Goal: Navigation & Orientation: Find specific page/section

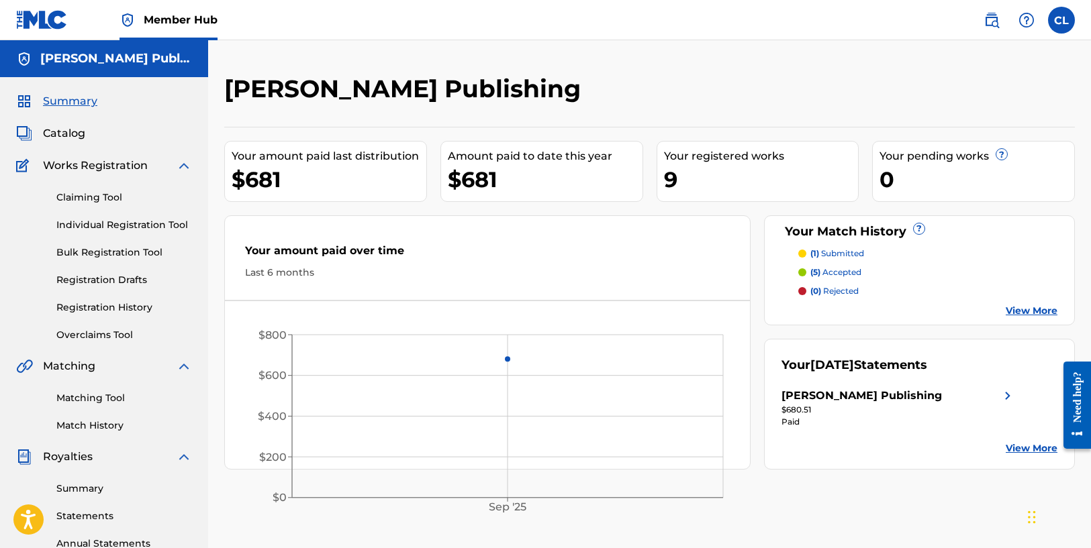
click at [827, 272] on p "(5) accepted" at bounding box center [835, 272] width 51 height 12
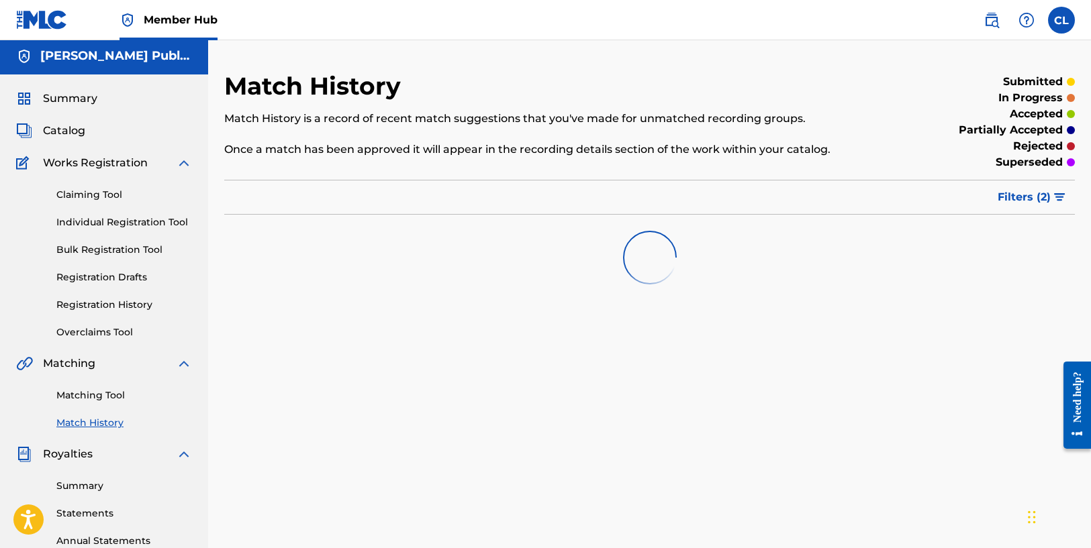
scroll to position [5, 0]
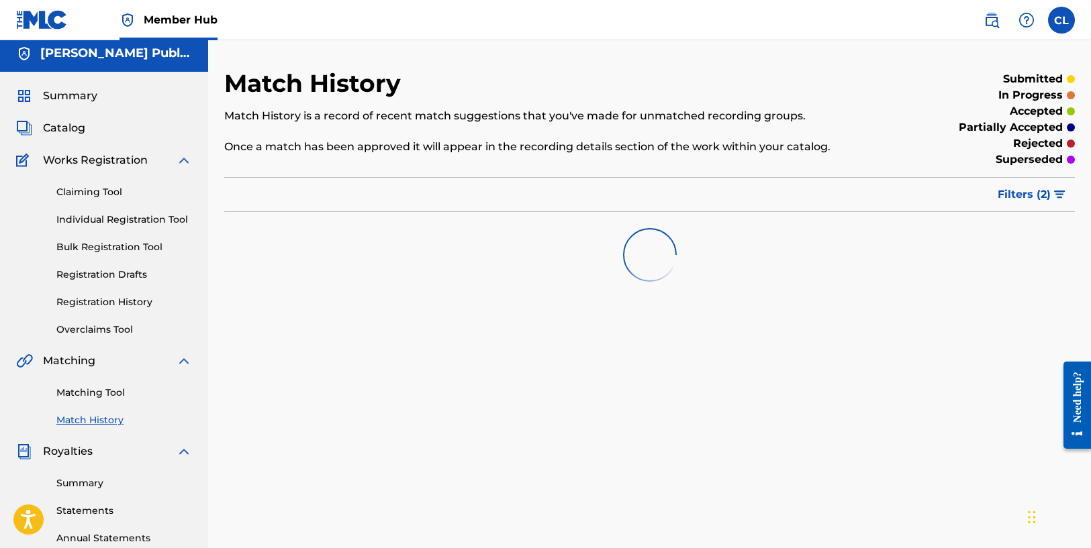
click at [647, 250] on img at bounding box center [649, 255] width 64 height 64
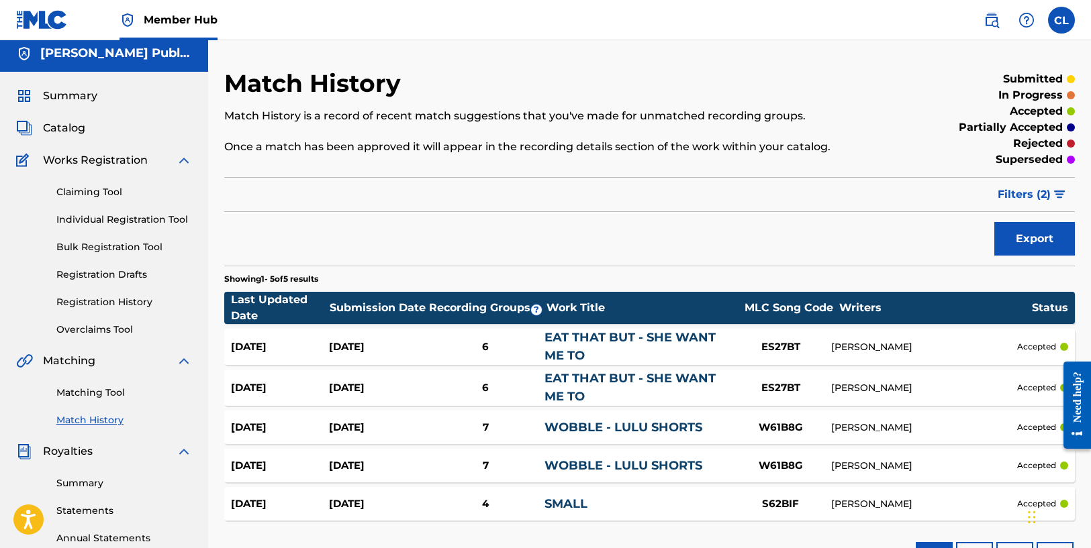
click at [48, 117] on div "Summary Catalog Works Registration Claiming Tool Individual Registration Tool B…" at bounding box center [104, 417] width 208 height 691
click at [54, 122] on span "Catalog" at bounding box center [64, 128] width 42 height 16
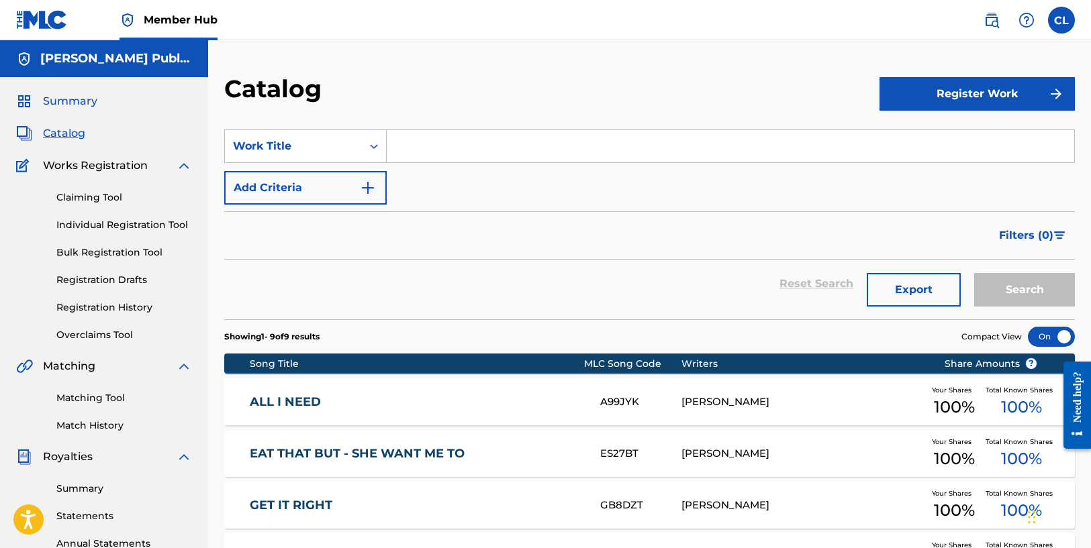
click at [81, 107] on span "Summary" at bounding box center [70, 101] width 54 height 16
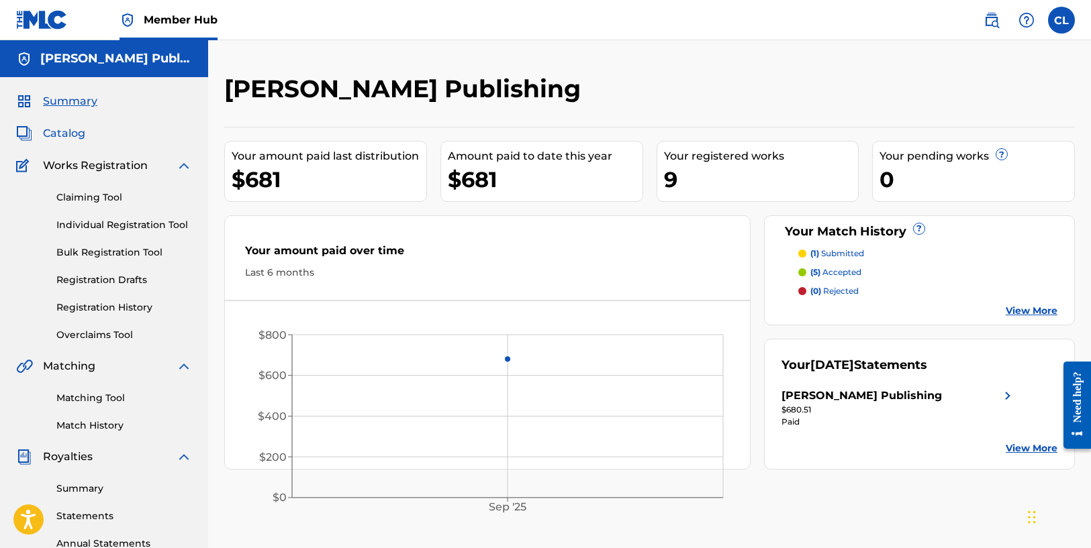
click at [70, 139] on span "Catalog" at bounding box center [64, 133] width 42 height 16
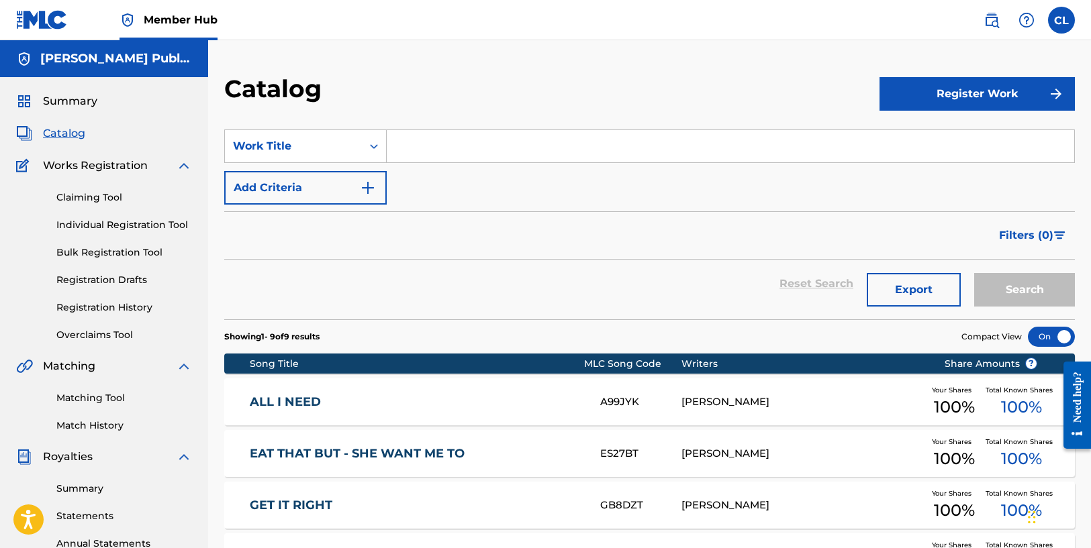
scroll to position [3, 0]
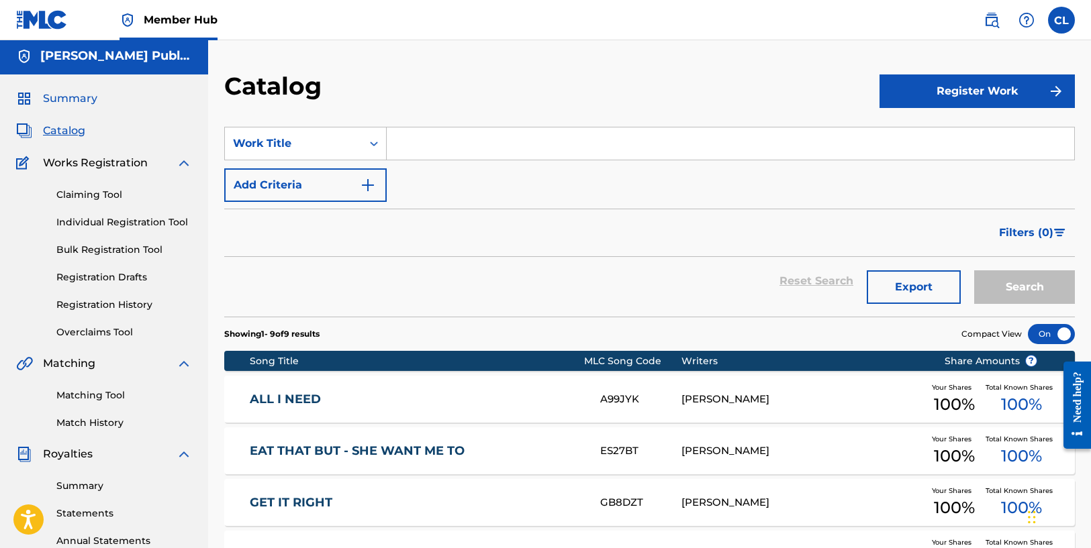
click at [42, 101] on link "Summary" at bounding box center [56, 99] width 81 height 16
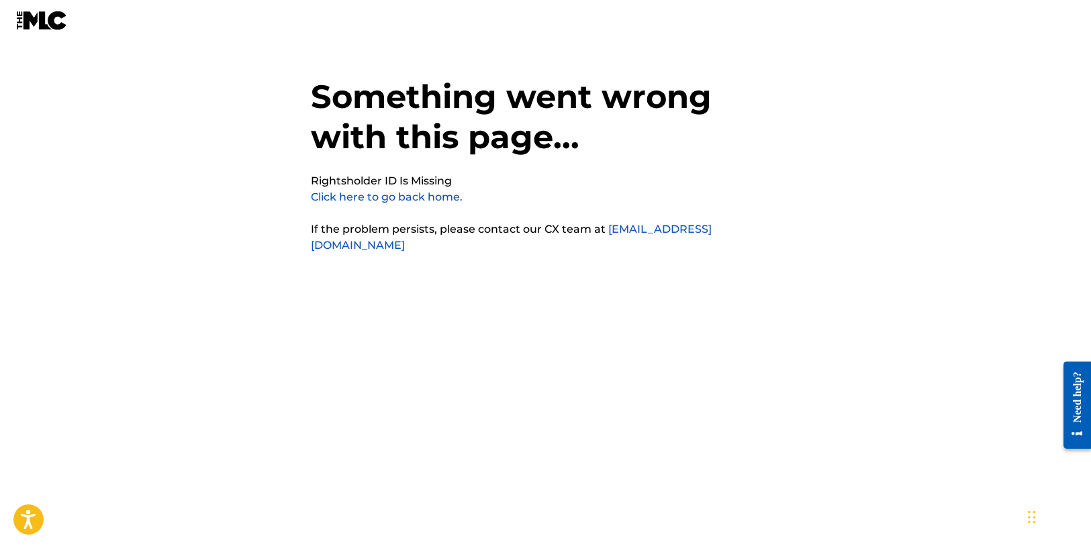
click at [407, 198] on link "Click here to go back home." at bounding box center [387, 197] width 152 height 13
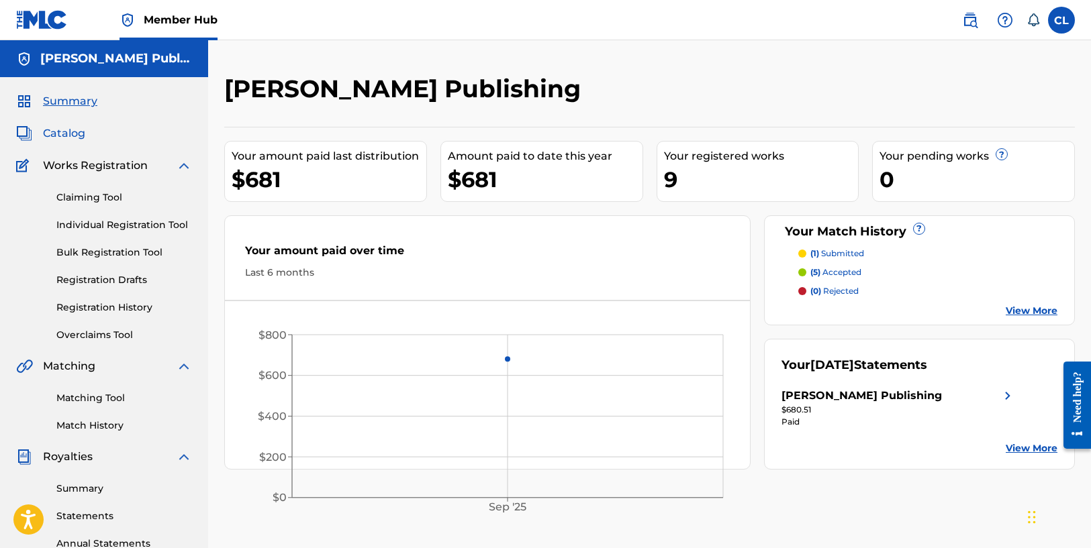
click at [82, 136] on span "Catalog" at bounding box center [64, 133] width 42 height 16
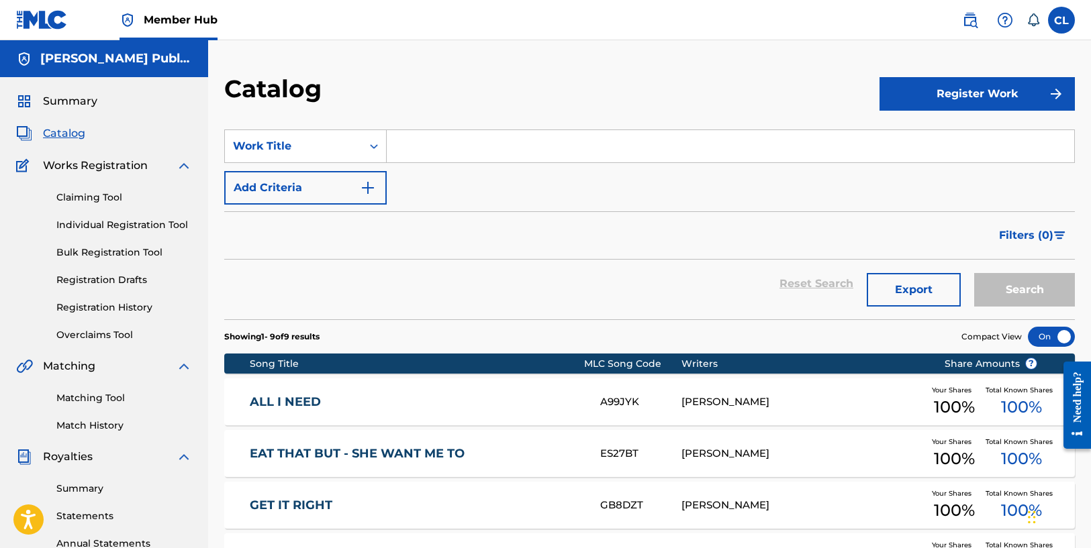
click at [83, 371] on span "Matching" at bounding box center [69, 366] width 52 height 16
click at [100, 401] on link "Matching Tool" at bounding box center [124, 398] width 136 height 14
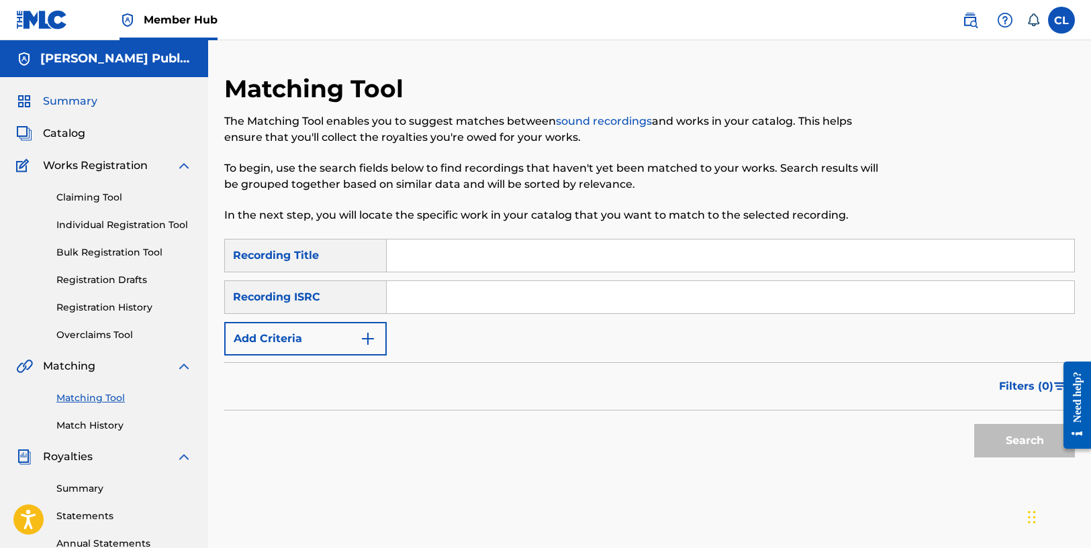
click at [71, 105] on span "Summary" at bounding box center [70, 101] width 54 height 16
